Goal: Check status: Check status

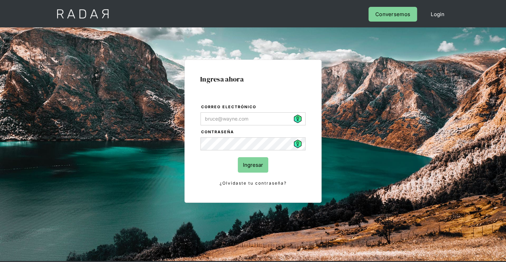
type input "[PERSON_NAME][EMAIL_ADDRESS][PERSON_NAME][DOMAIN_NAME]"
click at [251, 167] on input "Ingresar" at bounding box center [253, 164] width 30 height 15
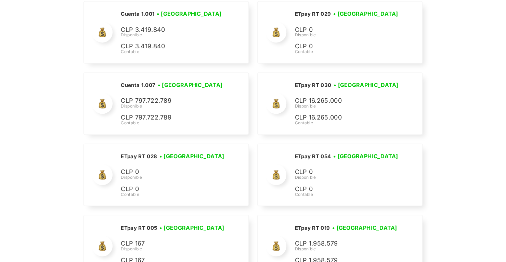
scroll to position [2073, 0]
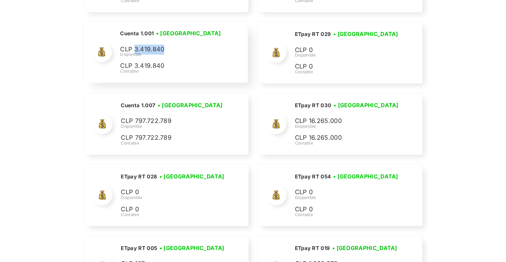
drag, startPoint x: 164, startPoint y: 43, endPoint x: 134, endPoint y: 41, distance: 30.2
click at [134, 45] on p "CLP 3.419.840" at bounding box center [171, 50] width 103 height 10
copy p "3.419.840"
